Goal: Task Accomplishment & Management: Manage account settings

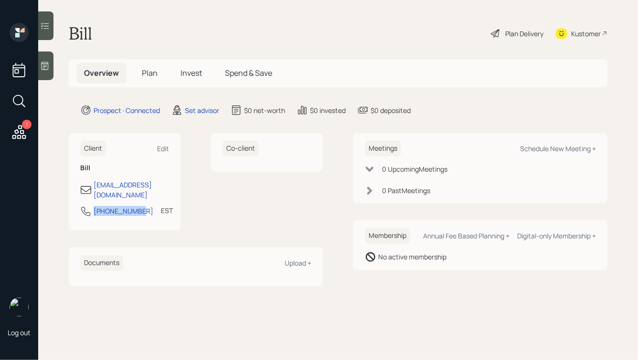
drag, startPoint x: 136, startPoint y: 203, endPoint x: 75, endPoint y: 203, distance: 60.1
click at [75, 203] on div "Client Edit Bill [EMAIL_ADDRESS][DOMAIN_NAME] [PHONE_NUMBER] EST Currently 9:43…" at bounding box center [125, 181] width 112 height 97
copy div "[PHONE_NUMBER]"
click at [570, 147] on div "Schedule New Meeting +" at bounding box center [558, 148] width 76 height 9
select select "round-[PERSON_NAME]"
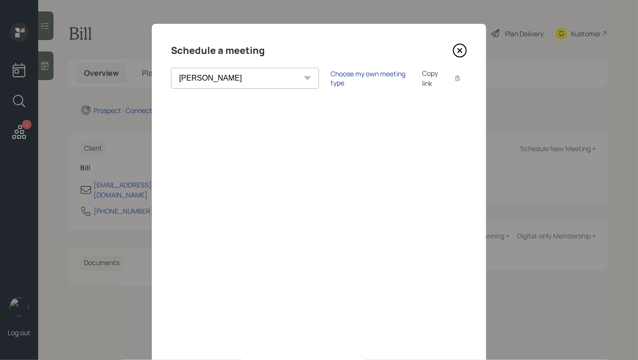
click at [330, 76] on div "Choose my own meeting type" at bounding box center [370, 78] width 80 height 18
